Goal: Find specific page/section: Find specific page/section

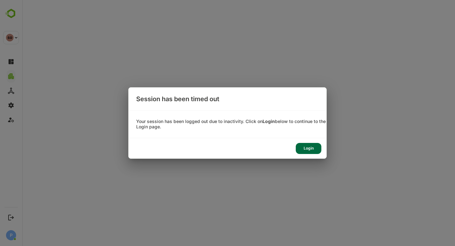
click at [307, 150] on div "Login" at bounding box center [308, 148] width 26 height 11
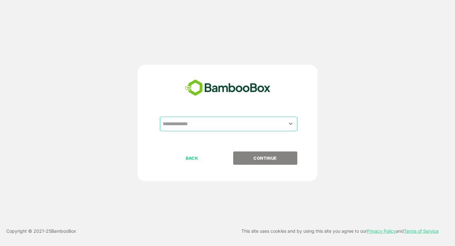
click at [208, 127] on input "text" at bounding box center [228, 124] width 135 height 12
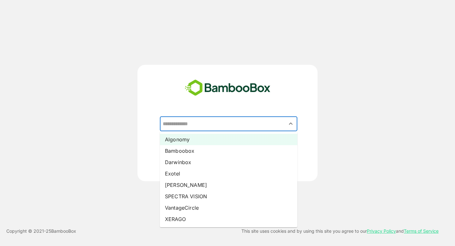
click at [199, 139] on li "Algonomy" at bounding box center [228, 139] width 137 height 11
type input "********"
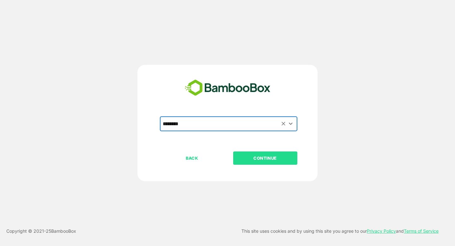
click at [272, 157] on p "CONTINUE" at bounding box center [264, 157] width 63 height 7
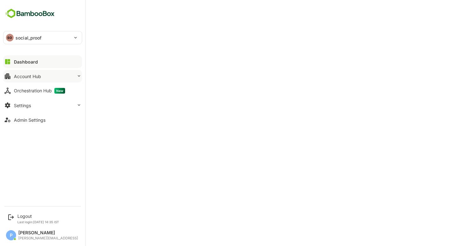
click at [31, 81] on button "Account Hub" at bounding box center [42, 76] width 79 height 13
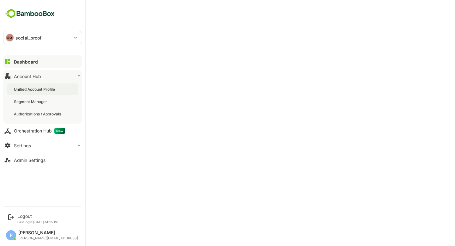
click at [42, 90] on div "Unified Account Profile" at bounding box center [35, 88] width 42 height 5
click at [34, 104] on div "Segment Manager" at bounding box center [42, 102] width 71 height 12
click at [35, 58] on button "Dashboard" at bounding box center [42, 61] width 79 height 13
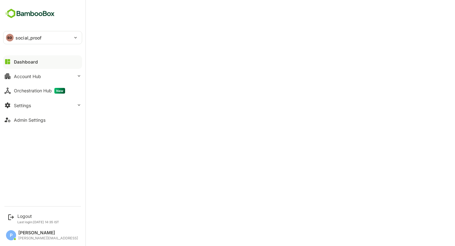
click at [10, 62] on icon at bounding box center [8, 62] width 8 height 8
click at [37, 62] on button "Dashboard" at bounding box center [42, 61] width 79 height 13
click at [47, 64] on button "Dashboard" at bounding box center [42, 61] width 79 height 13
click at [37, 39] on p "social_proof" at bounding box center [28, 37] width 26 height 7
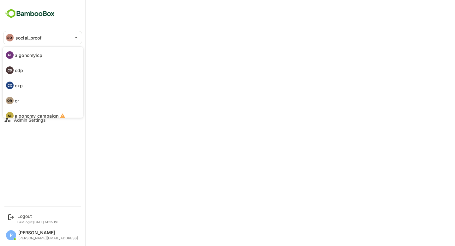
scroll to position [37, 0]
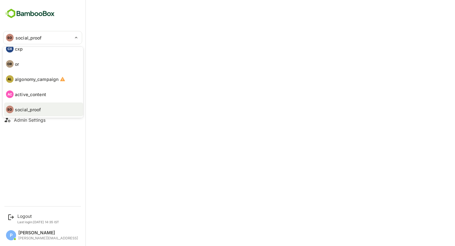
click at [35, 96] on p "active_content" at bounding box center [30, 94] width 31 height 7
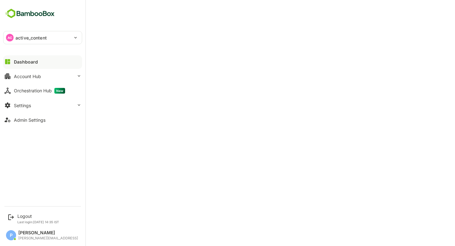
click at [44, 40] on p "active_content" at bounding box center [30, 37] width 31 height 7
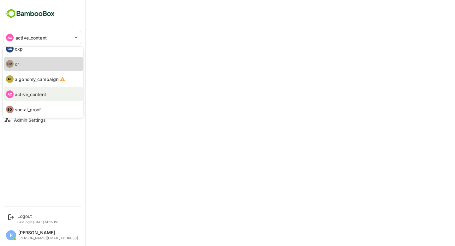
click at [40, 66] on li "OR or" at bounding box center [43, 64] width 79 height 14
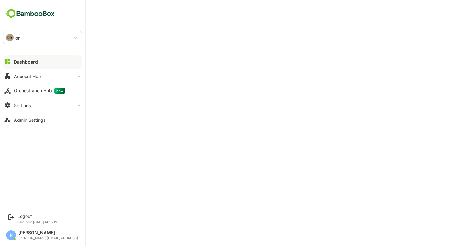
click at [13, 36] on div "OR" at bounding box center [10, 38] width 8 height 8
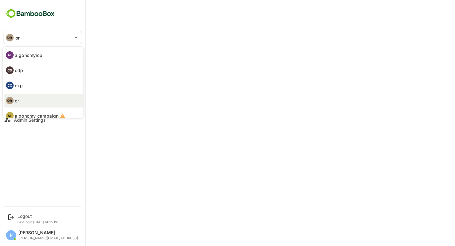
click at [38, 80] on li "CX cxp" at bounding box center [43, 85] width 79 height 14
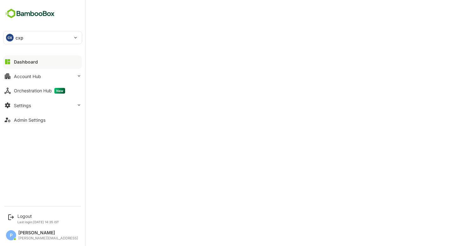
click at [13, 35] on div "CX cxp" at bounding box center [38, 37] width 71 height 13
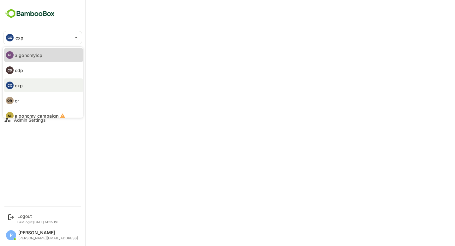
click at [47, 59] on li "AL algonomyicp" at bounding box center [43, 55] width 79 height 14
type input "**********"
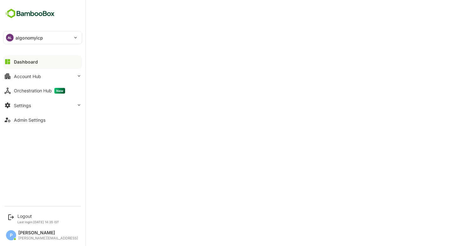
click at [51, 37] on div "AL algonomyicp" at bounding box center [38, 37] width 71 height 13
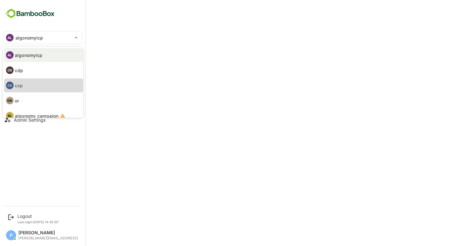
click at [48, 84] on li "CX cxp" at bounding box center [43, 85] width 79 height 14
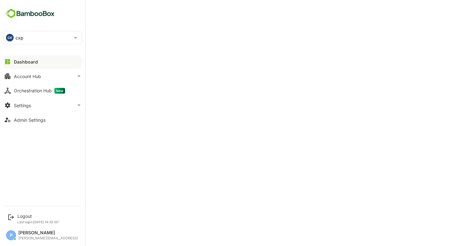
click at [28, 37] on div "CX cxp" at bounding box center [38, 37] width 71 height 13
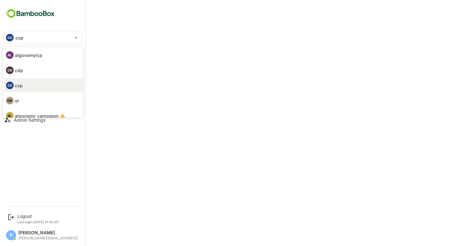
click at [34, 101] on li "OR or" at bounding box center [43, 100] width 79 height 14
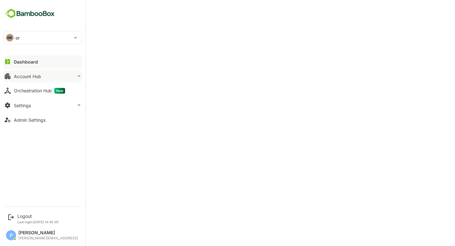
click at [55, 74] on button "Account Hub" at bounding box center [42, 76] width 79 height 13
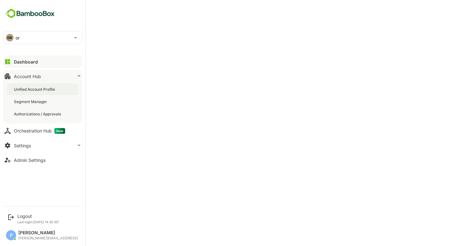
click at [61, 92] on div "Unified Account Profile" at bounding box center [42, 89] width 71 height 12
click at [12, 62] on button "Dashboard" at bounding box center [42, 61] width 79 height 13
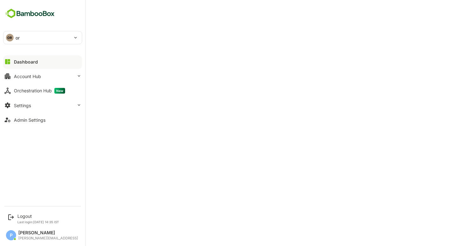
click at [40, 40] on div "OR or" at bounding box center [38, 37] width 71 height 13
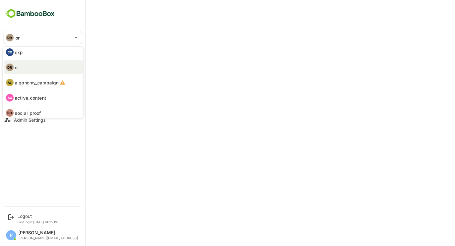
scroll to position [37, 0]
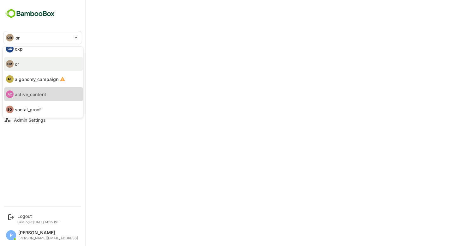
click at [50, 92] on li "AC active_content" at bounding box center [43, 94] width 79 height 14
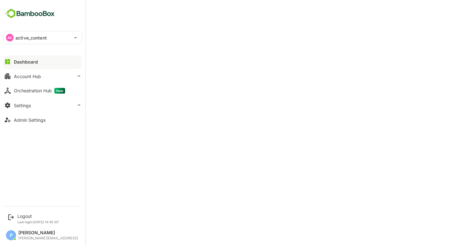
click at [23, 39] on p "active_content" at bounding box center [30, 37] width 31 height 7
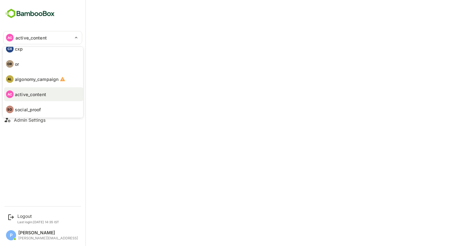
click at [24, 108] on p "social_proof" at bounding box center [28, 109] width 26 height 7
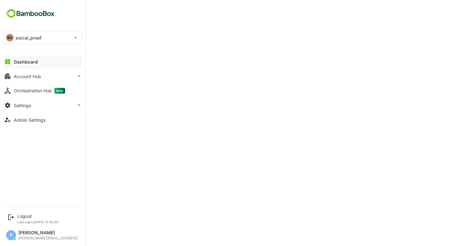
click at [16, 38] on p "social_proof" at bounding box center [28, 37] width 26 height 7
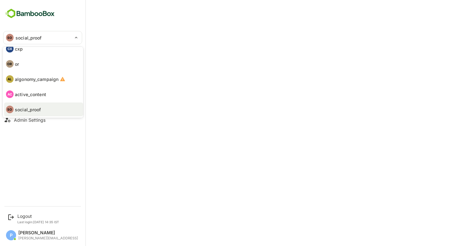
click at [207, 31] on div at bounding box center [227, 123] width 455 height 246
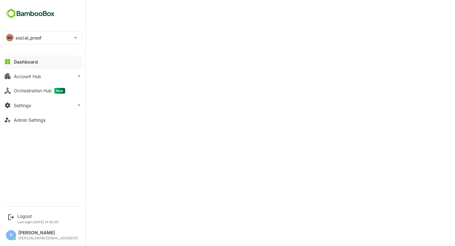
click at [58, 66] on div at bounding box center [42, 67] width 79 height 4
click at [28, 58] on button "Dashboard" at bounding box center [42, 61] width 79 height 13
click at [38, 62] on button "Dashboard" at bounding box center [42, 61] width 79 height 13
click at [39, 35] on p "social_proof" at bounding box center [28, 37] width 26 height 7
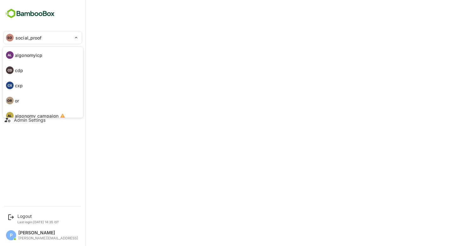
scroll to position [37, 0]
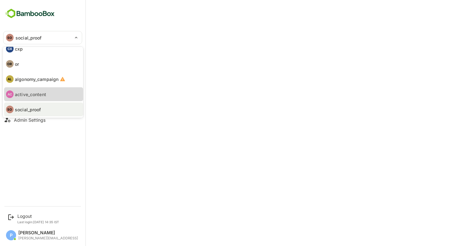
click at [45, 93] on p "active_content" at bounding box center [30, 94] width 31 height 7
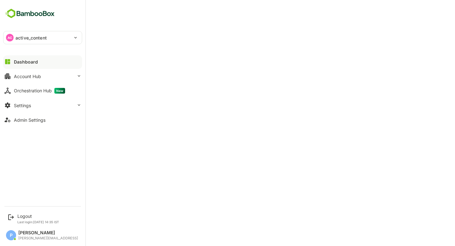
click at [41, 39] on p "active_content" at bounding box center [30, 37] width 31 height 7
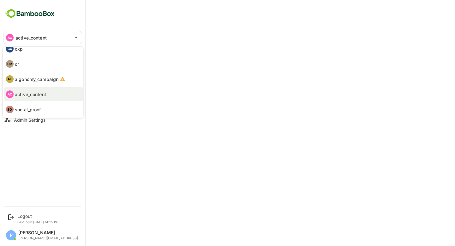
click at [47, 111] on li "SO social_proof" at bounding box center [43, 109] width 79 height 14
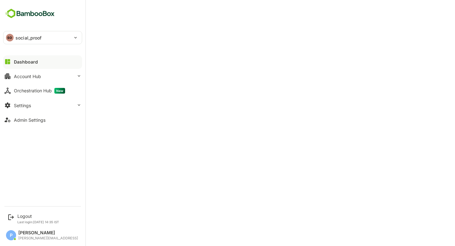
click at [36, 40] on p "social_proof" at bounding box center [28, 37] width 26 height 7
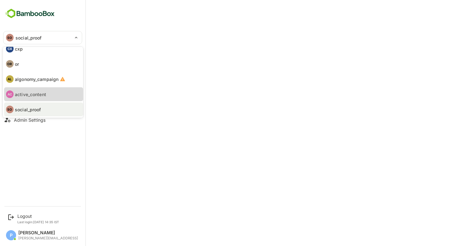
click at [35, 95] on p "active_content" at bounding box center [30, 94] width 31 height 7
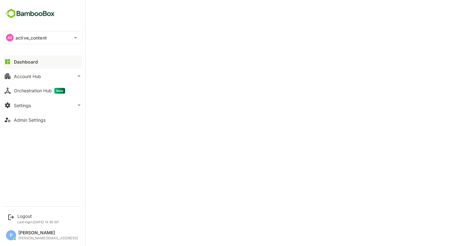
click at [34, 60] on div "Dashboard" at bounding box center [26, 61] width 24 height 5
click at [16, 36] on p "active_content" at bounding box center [30, 37] width 31 height 7
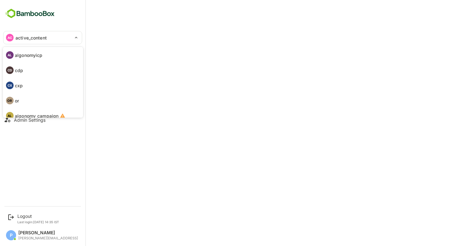
scroll to position [37, 0]
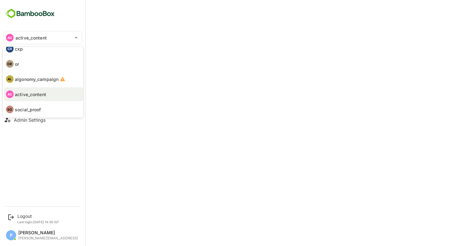
click at [28, 67] on li "OR or" at bounding box center [43, 64] width 79 height 14
type input "**"
